Goal: Complete application form

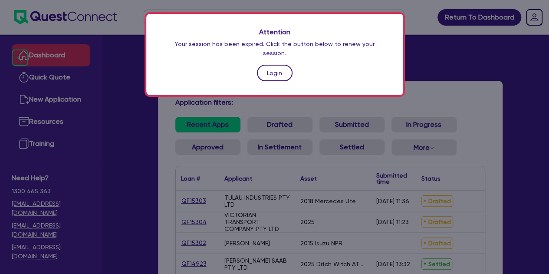
drag, startPoint x: 0, startPoint y: 0, endPoint x: 281, endPoint y: 59, distance: 286.9
click at [281, 65] on link "Login" at bounding box center [275, 73] width 36 height 16
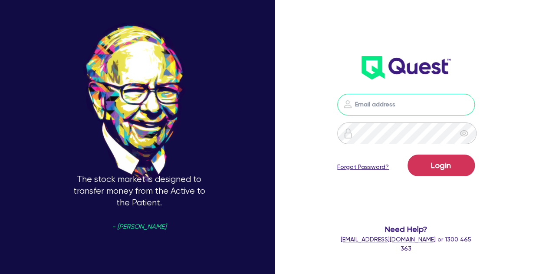
type input "[PERSON_NAME][EMAIL_ADDRESS][PERSON_NAME][DOMAIN_NAME]"
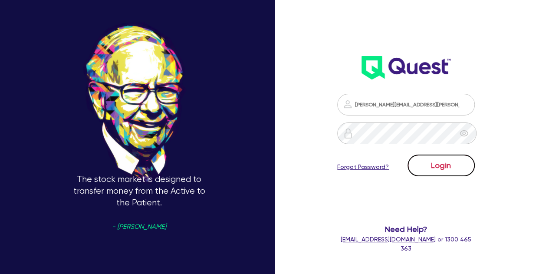
click at [433, 156] on button "Login" at bounding box center [440, 165] width 67 height 22
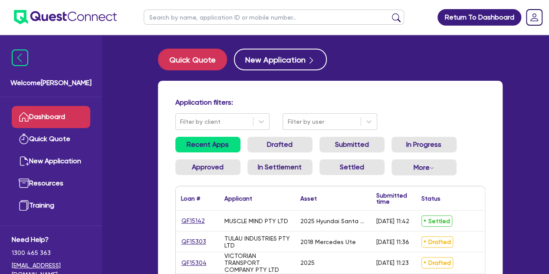
click at [212, 17] on input "text" at bounding box center [274, 17] width 260 height 15
type input "[PERSON_NAME]"
click at [389, 13] on button "submit" at bounding box center [396, 19] width 14 height 12
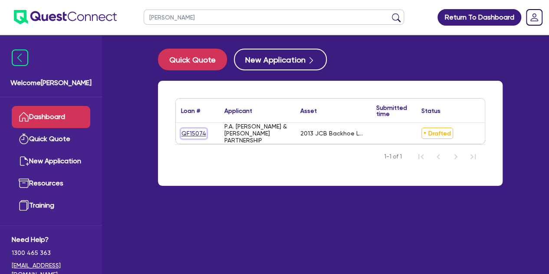
click at [191, 133] on link "QF15074" at bounding box center [194, 133] width 26 height 10
select select "PRIMARY_ASSETS"
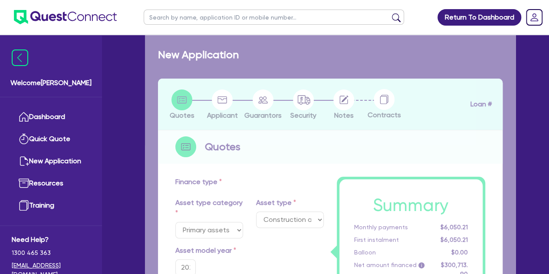
select select "YELLOW_GOODS_AND_EXCAVATORS"
type input "2013"
radio input "false"
radio input "true"
type input "74,000"
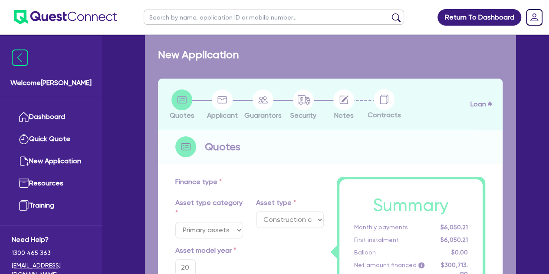
type input "10,000"
type input "5"
type input "3,276.73"
radio input "true"
type input "9.74"
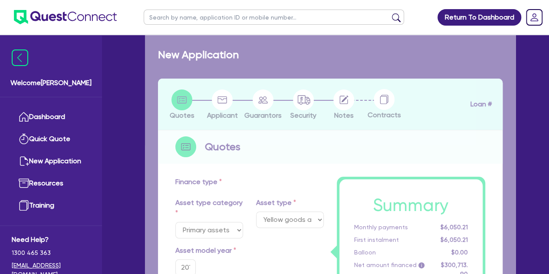
type input "495"
type input "900"
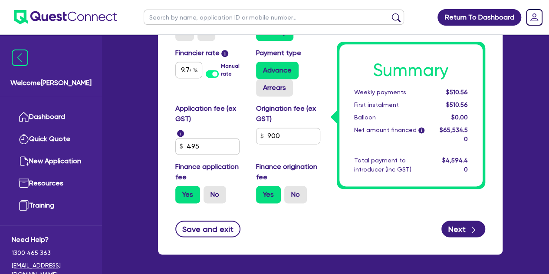
scroll to position [569, 0]
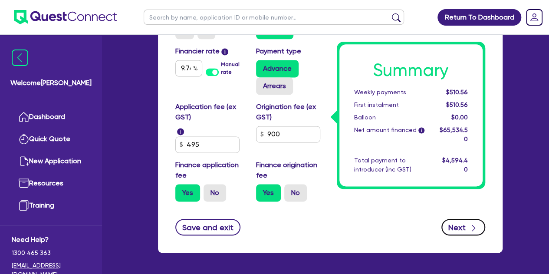
click at [458, 228] on button "Next" at bounding box center [463, 227] width 44 height 16
type input "74,000"
type input "10,000"
type input "3,276.73"
select select "PARTNERSHIP"
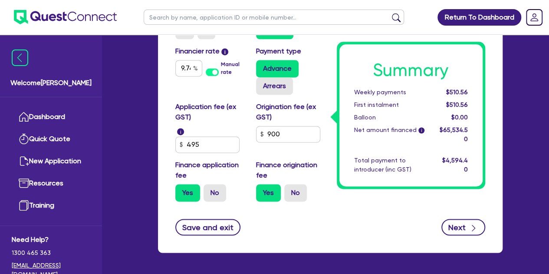
select select "BUILDING_CONSTRUCTION"
select select "TRADES_SERVICES_CONSUMERS"
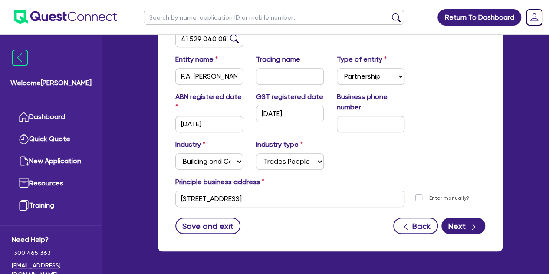
scroll to position [178, 0]
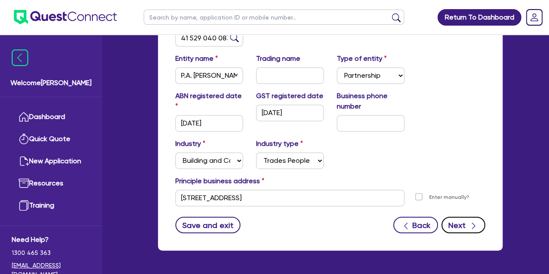
click at [455, 222] on button "Next" at bounding box center [463, 224] width 44 height 16
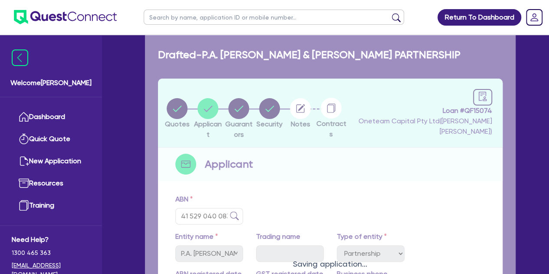
select select "MR"
select select "[GEOGRAPHIC_DATA]"
select select "MARRIED"
select select "EQUIPMENT"
select select "CASH"
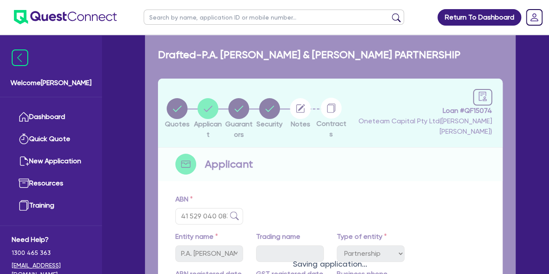
select select "EQUIPMENT_LOAN"
select select "MS"
select select "MARRIED"
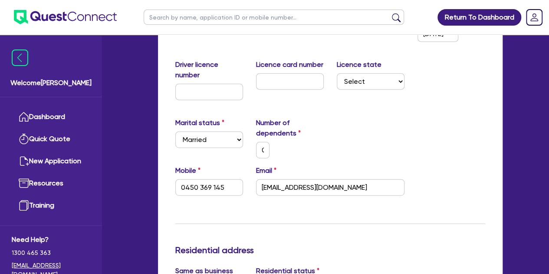
scroll to position [970, 0]
click at [368, 150] on div "Marital status Select [DEMOGRAPHIC_DATA] Married De Facto / Partner Number of d…" at bounding box center [330, 141] width 323 height 48
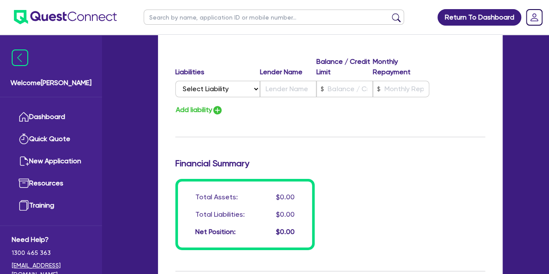
scroll to position [1497, 0]
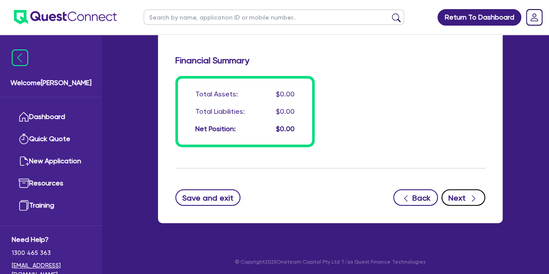
click at [455, 199] on button "Next" at bounding box center [463, 197] width 44 height 16
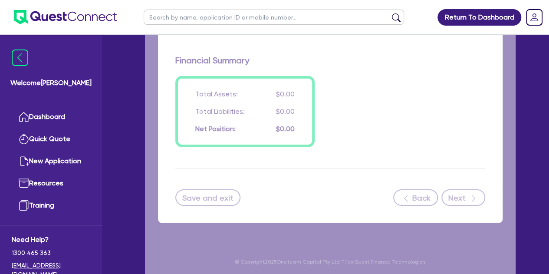
select select "PRIMARY_ASSETS"
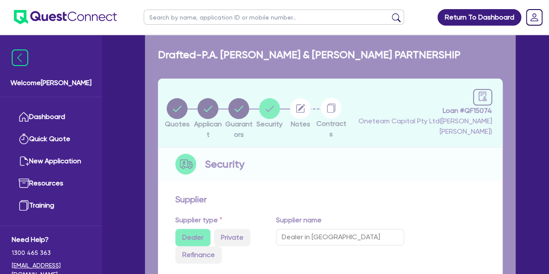
select select "YELLOW_GOODS_AND_EXCAVATORS"
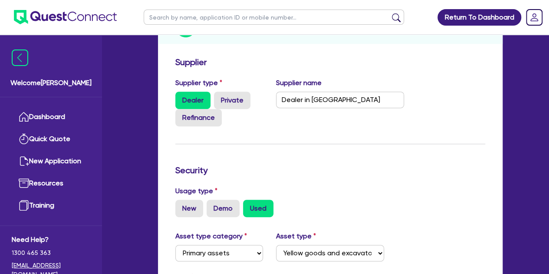
scroll to position [135, 0]
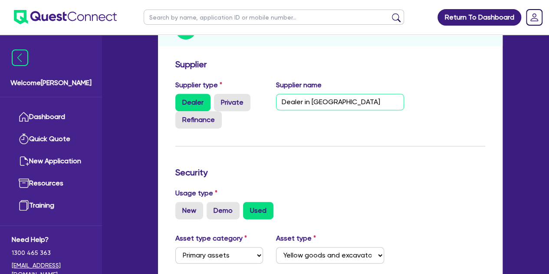
click at [344, 103] on input "Dealer in [GEOGRAPHIC_DATA]" at bounding box center [340, 102] width 128 height 16
type input "D"
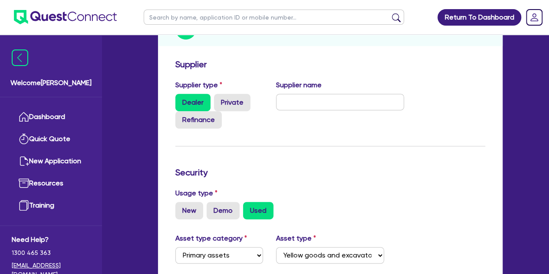
click at [318, 152] on form "Supplier Supplier type Dealer Private Refinance Supplier name Security Usage ty…" at bounding box center [330, 259] width 310 height 401
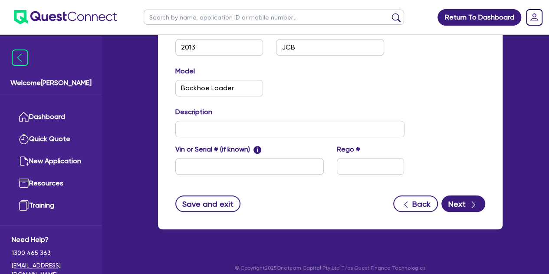
scroll to position [391, 0]
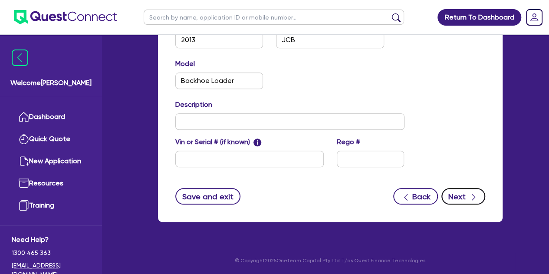
click at [462, 201] on button "Next" at bounding box center [463, 196] width 44 height 16
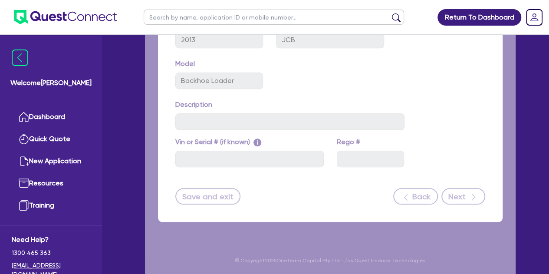
select select "Other"
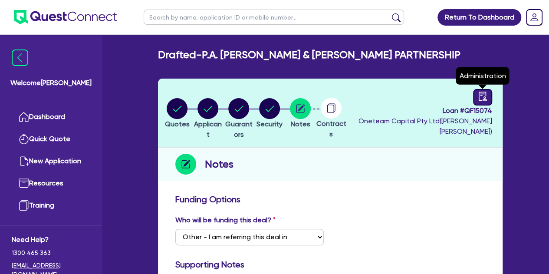
click at [481, 95] on icon "audit" at bounding box center [482, 96] width 8 height 9
select select "DRAFTED_NEW"
select select "Other"
